Goal: Check status: Check status

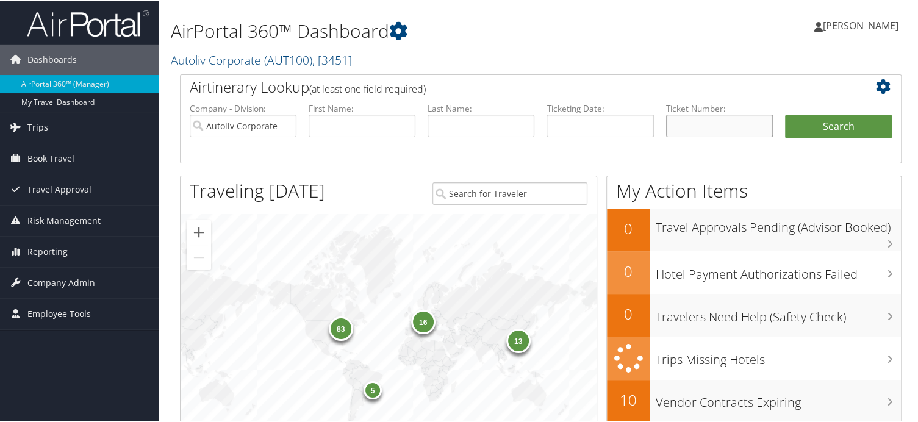
click at [688, 127] on input "text" at bounding box center [719, 125] width 107 height 23
type input "0067311457905"
click at [845, 124] on button "Search" at bounding box center [838, 126] width 107 height 24
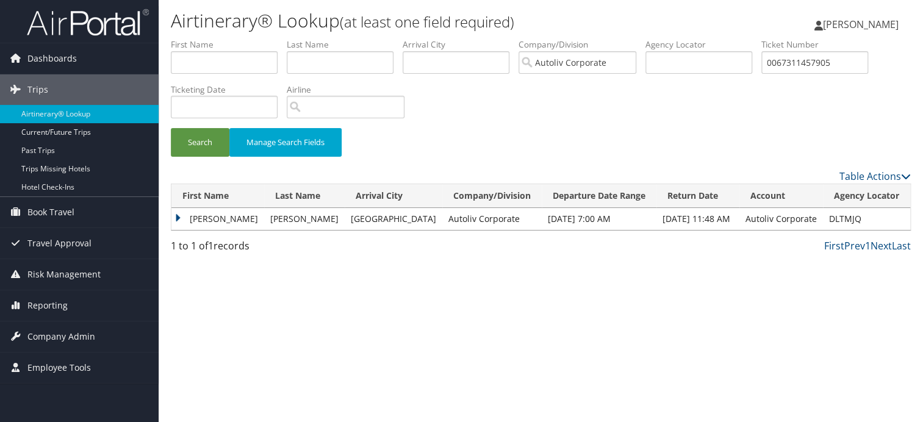
click at [183, 217] on td "BURKHARD" at bounding box center [217, 219] width 93 height 22
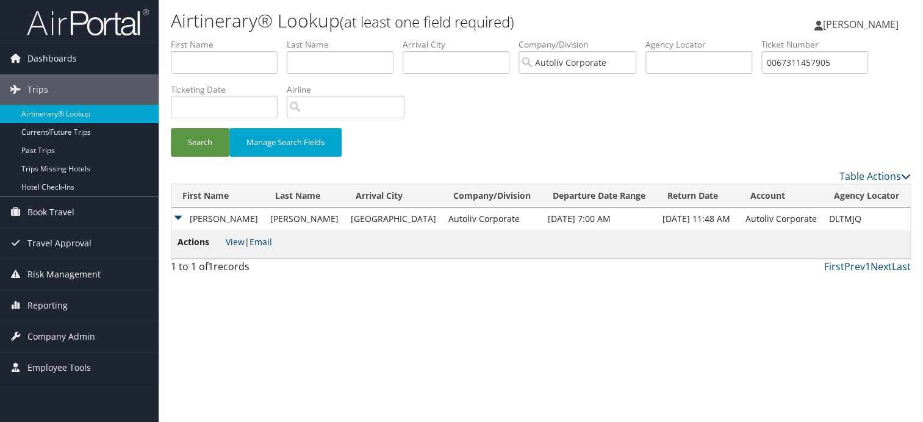
click at [235, 242] on link "View" at bounding box center [235, 242] width 19 height 12
drag, startPoint x: 842, startPoint y: 67, endPoint x: 756, endPoint y: 64, distance: 86.1
click at [756, 38] on ul "First Name Last Name Departure City Arrival City Company/Division Autoliv Corpo…" at bounding box center [541, 38] width 740 height 0
click at [356, 68] on input "text" at bounding box center [340, 62] width 107 height 23
type input "KARCZEWSKI"
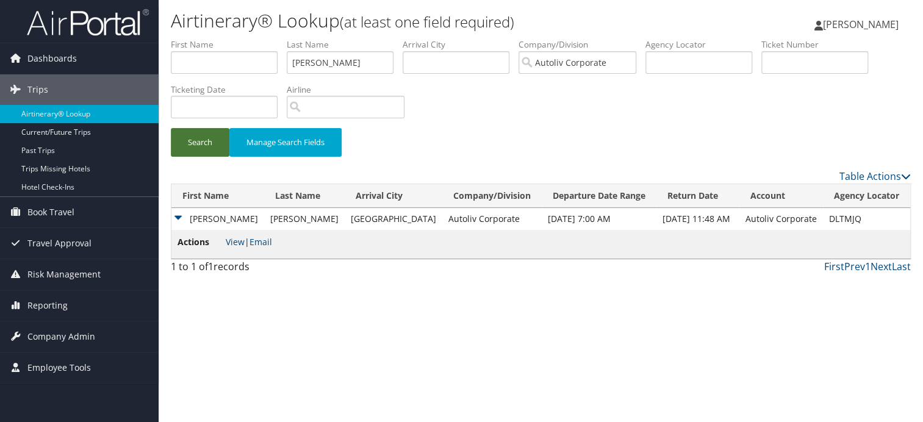
click at [189, 150] on button "Search" at bounding box center [200, 142] width 59 height 29
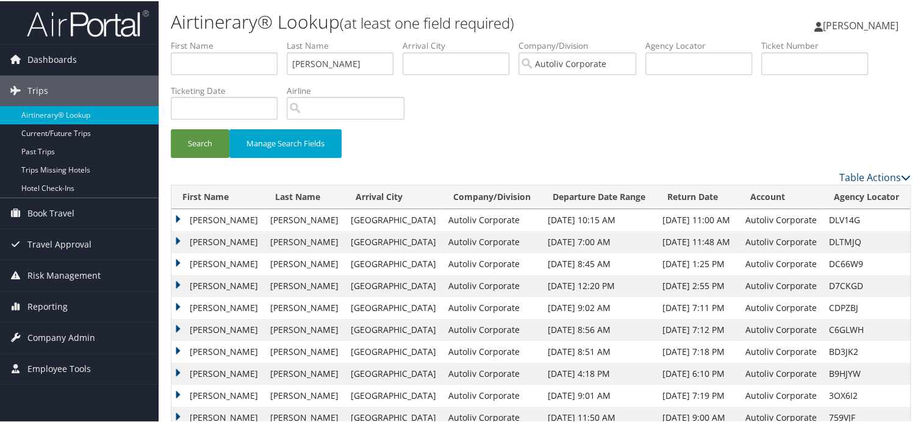
click at [178, 264] on td "BURKHARD" at bounding box center [217, 263] width 93 height 22
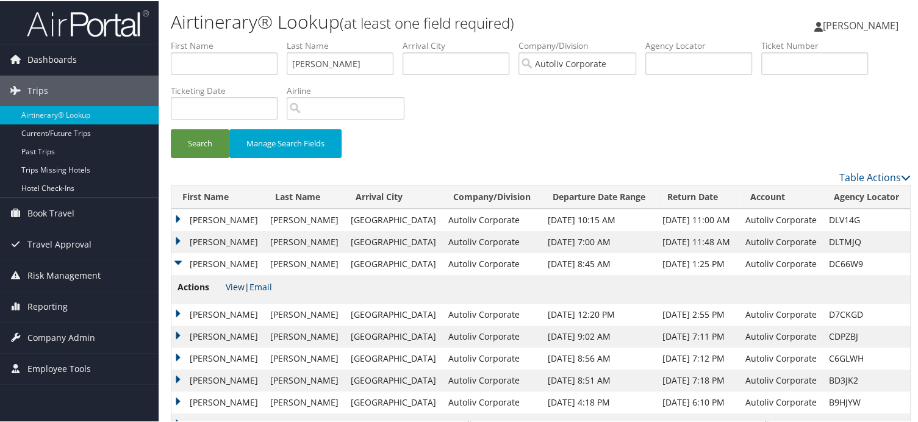
click at [237, 287] on link "View" at bounding box center [235, 286] width 19 height 12
click at [175, 239] on td "BURKHARD" at bounding box center [217, 241] width 93 height 22
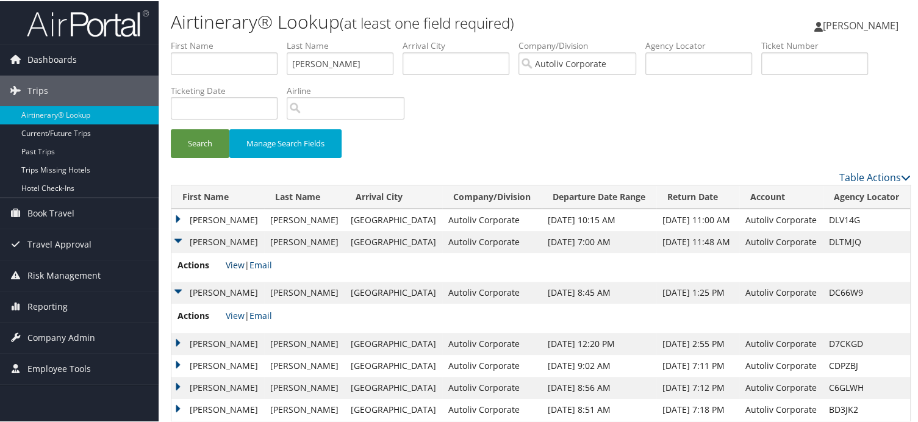
click at [235, 263] on link "View" at bounding box center [235, 264] width 19 height 12
click at [178, 214] on td "BURKHARD" at bounding box center [217, 219] width 93 height 22
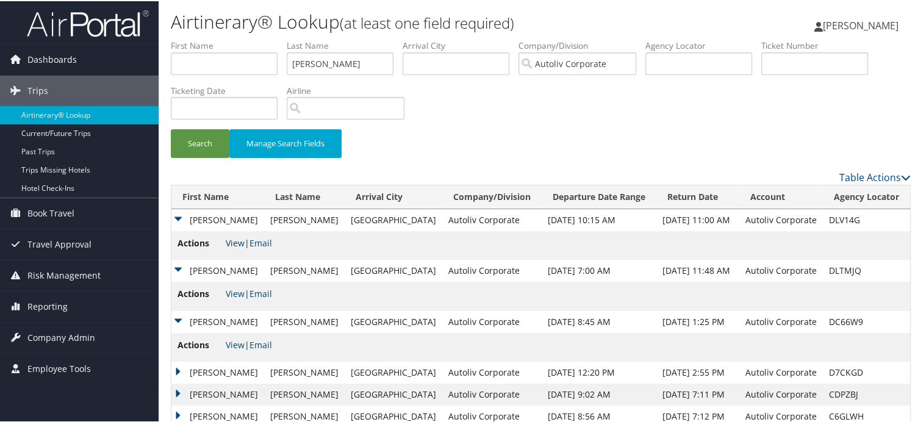
click at [233, 240] on link "View" at bounding box center [235, 242] width 19 height 12
click at [181, 219] on td "BURKHARD" at bounding box center [217, 219] width 93 height 22
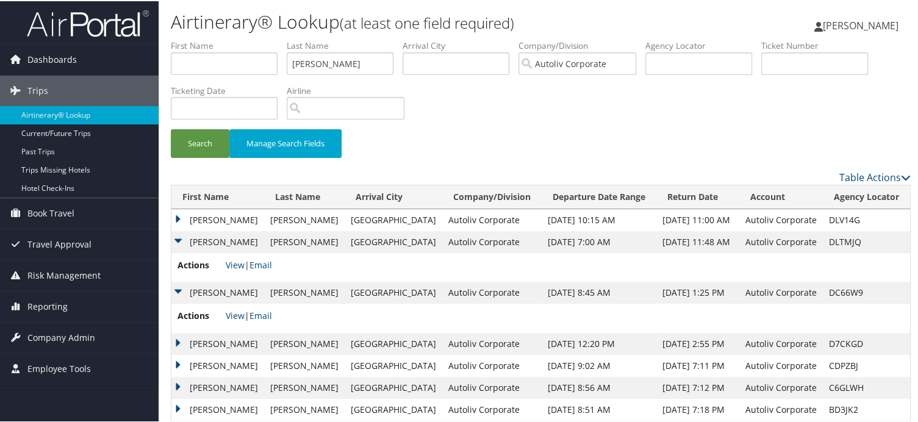
click at [177, 238] on td "BURKHARD" at bounding box center [217, 241] width 93 height 22
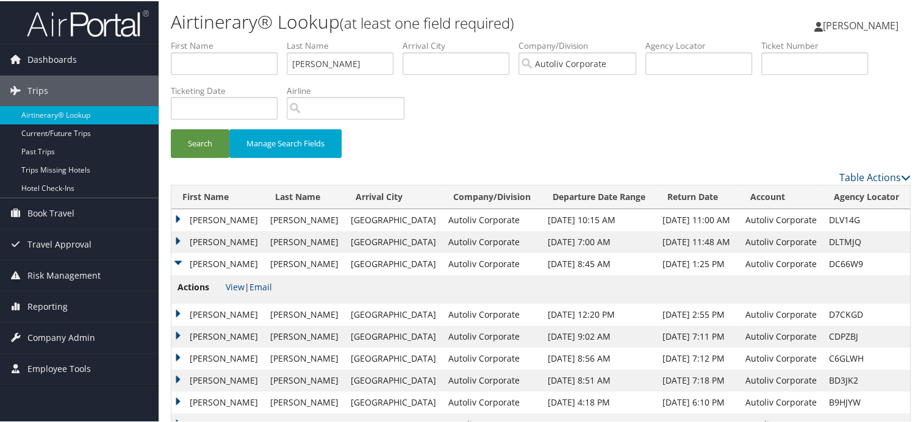
click at [181, 258] on td "BURKHARD" at bounding box center [217, 263] width 93 height 22
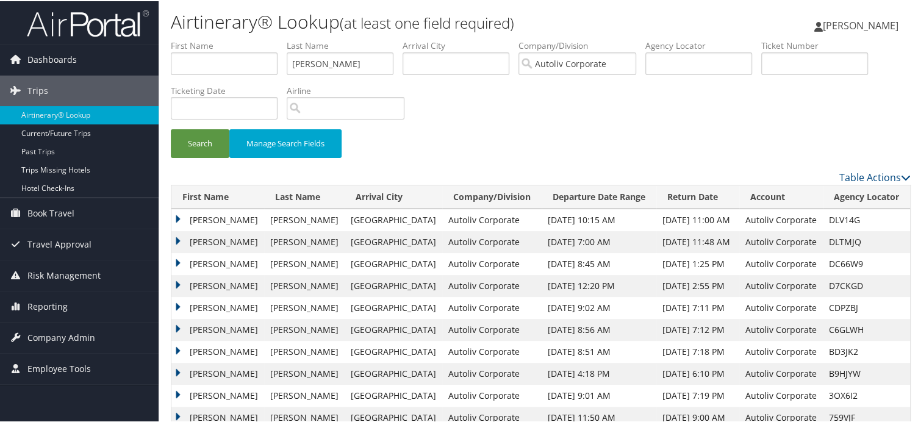
click at [179, 281] on td "BURKHARD" at bounding box center [217, 285] width 93 height 22
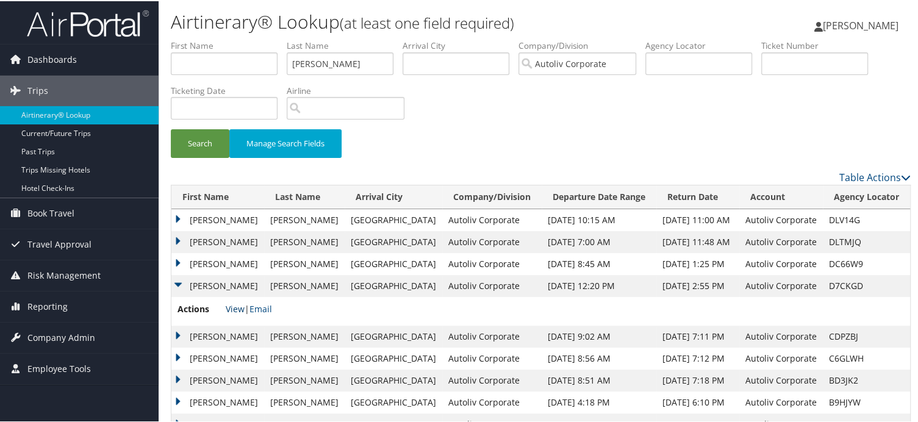
click at [231, 306] on link "View" at bounding box center [235, 308] width 19 height 12
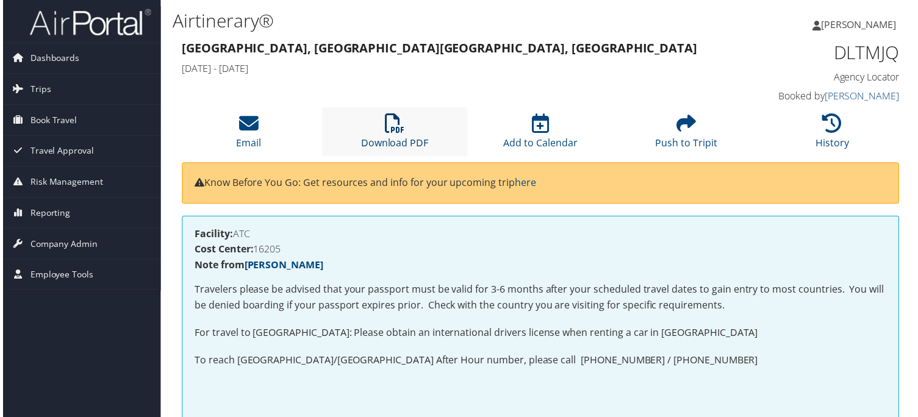
click at [395, 126] on icon at bounding box center [394, 124] width 20 height 20
click at [380, 136] on link "Download PDF" at bounding box center [394, 135] width 68 height 29
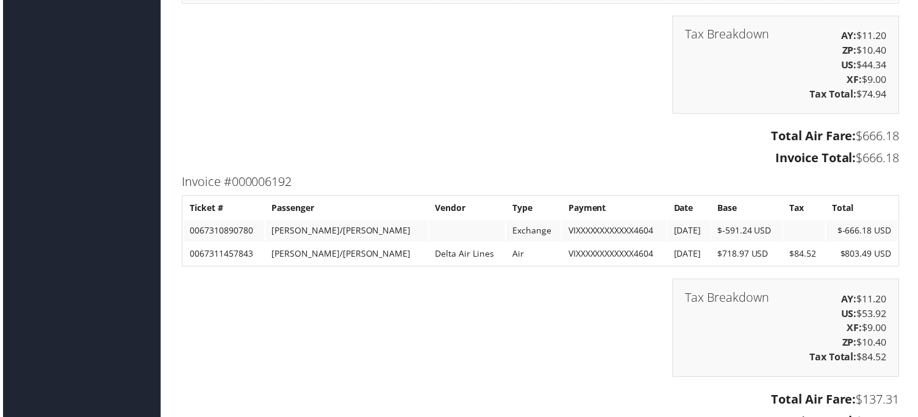
scroll to position [1331, 0]
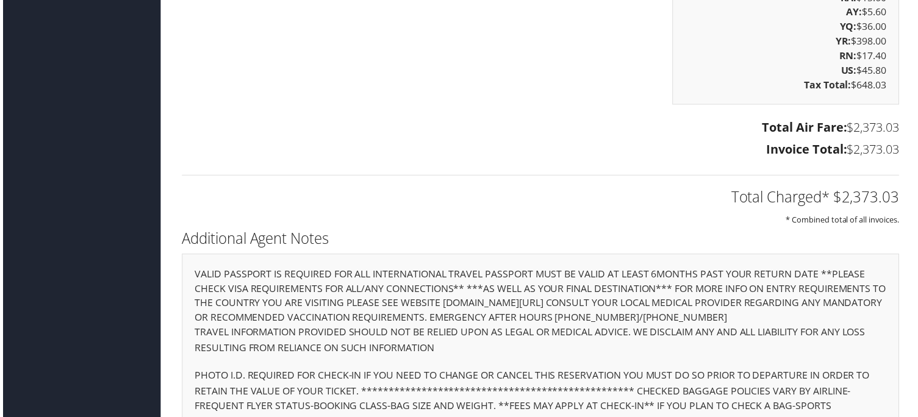
scroll to position [2441, 0]
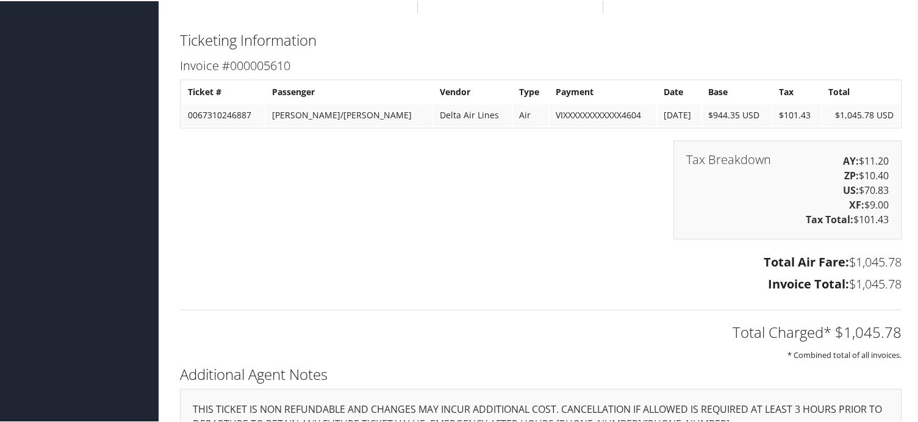
scroll to position [1668, 0]
